Goal: Navigation & Orientation: Find specific page/section

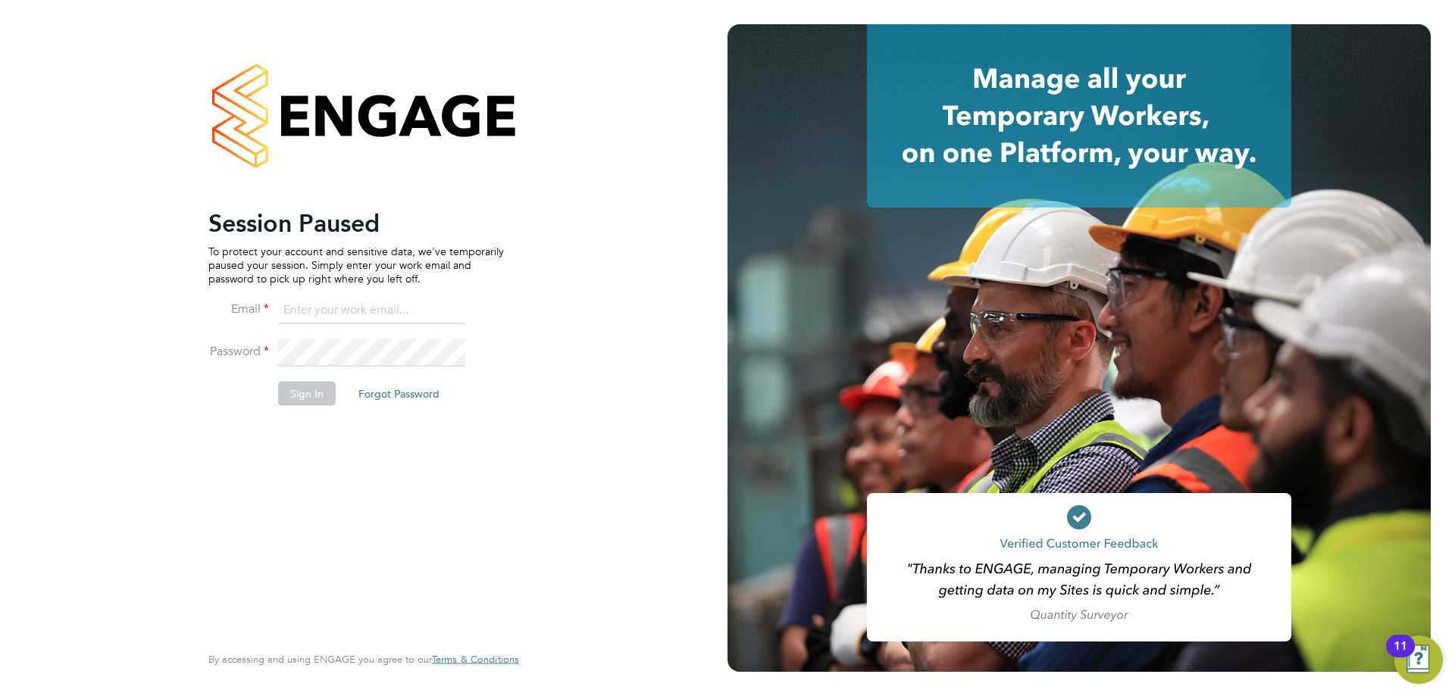
type input "[EMAIL_ADDRESS][DOMAIN_NAME]"
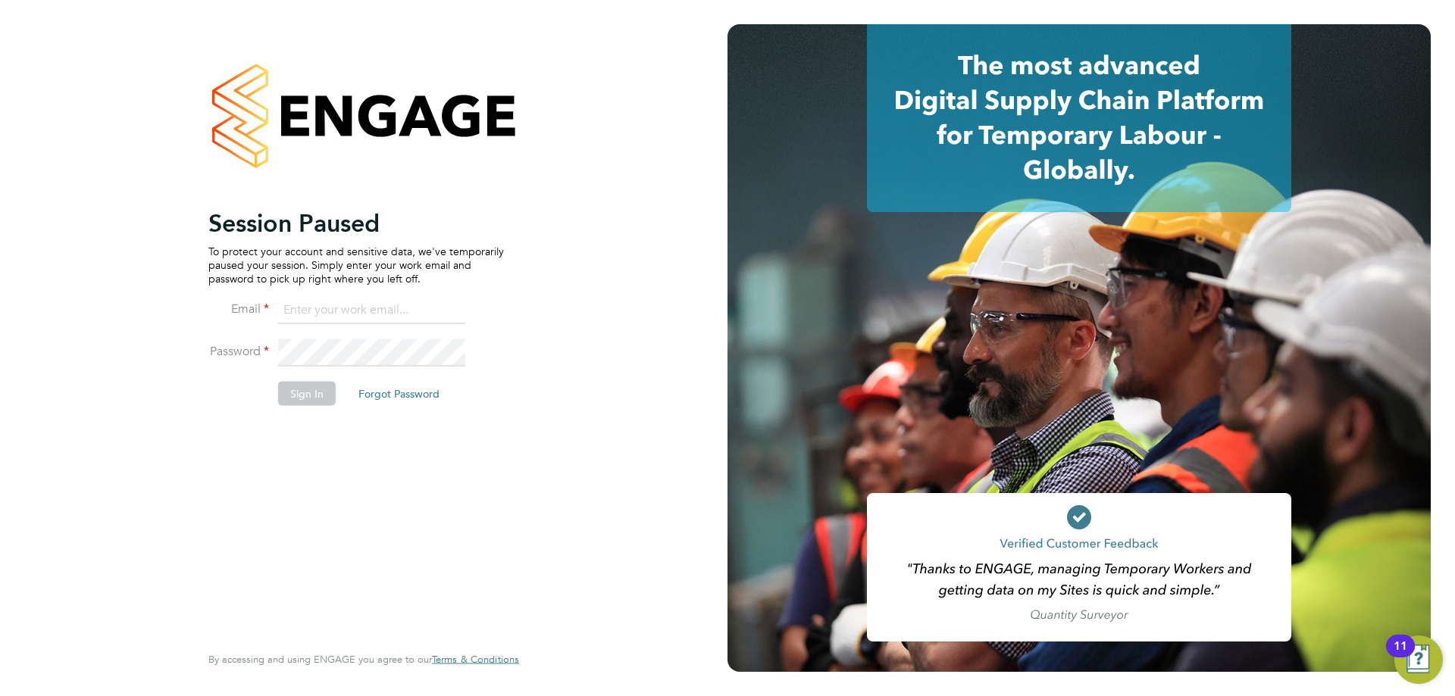
click at [338, 301] on input at bounding box center [371, 310] width 187 height 27
click at [307, 307] on input at bounding box center [371, 310] width 187 height 27
type input "hannah2@xede.co.uk"
click at [302, 400] on button "Sign In" at bounding box center [307, 393] width 58 height 24
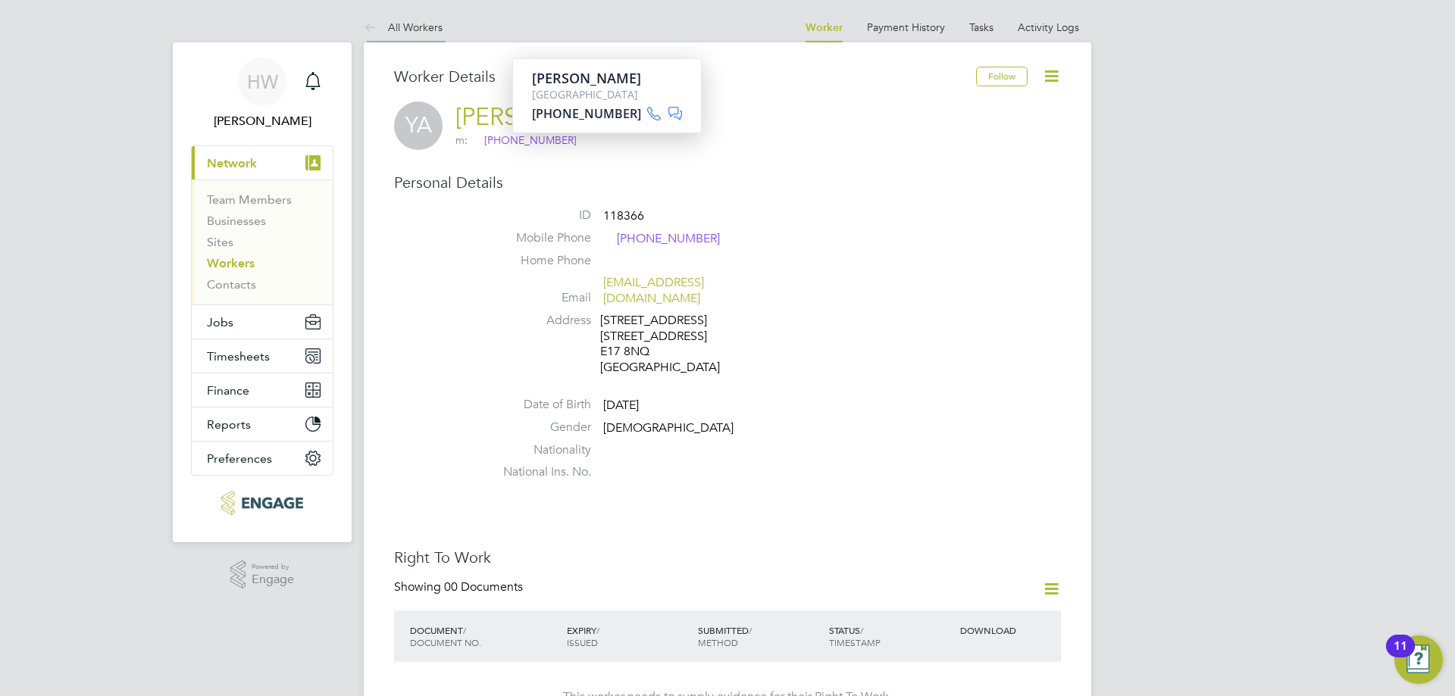
click at [405, 31] on link "All Workers" at bounding box center [403, 27] width 79 height 14
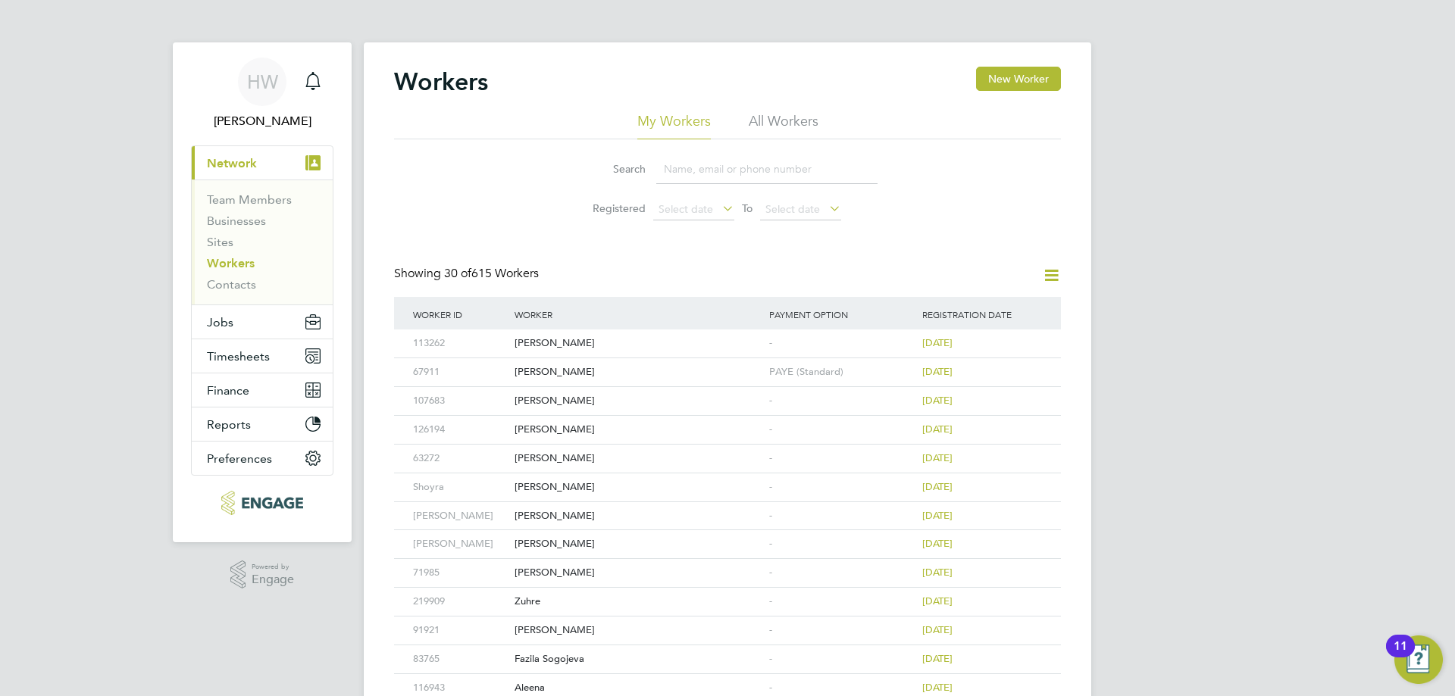
click at [781, 116] on li "All Workers" at bounding box center [784, 125] width 70 height 27
